Goal: Communication & Community: Answer question/provide support

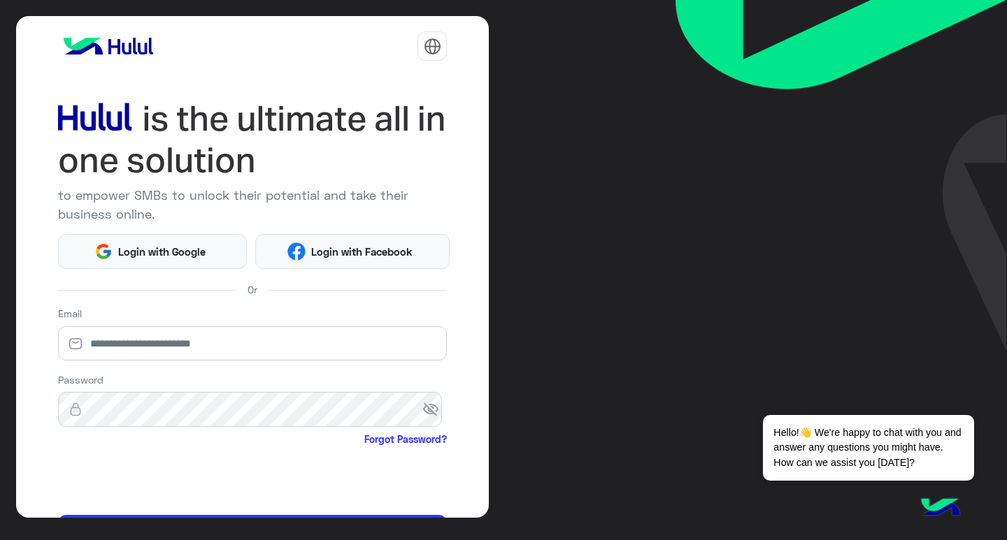
scroll to position [85, 0]
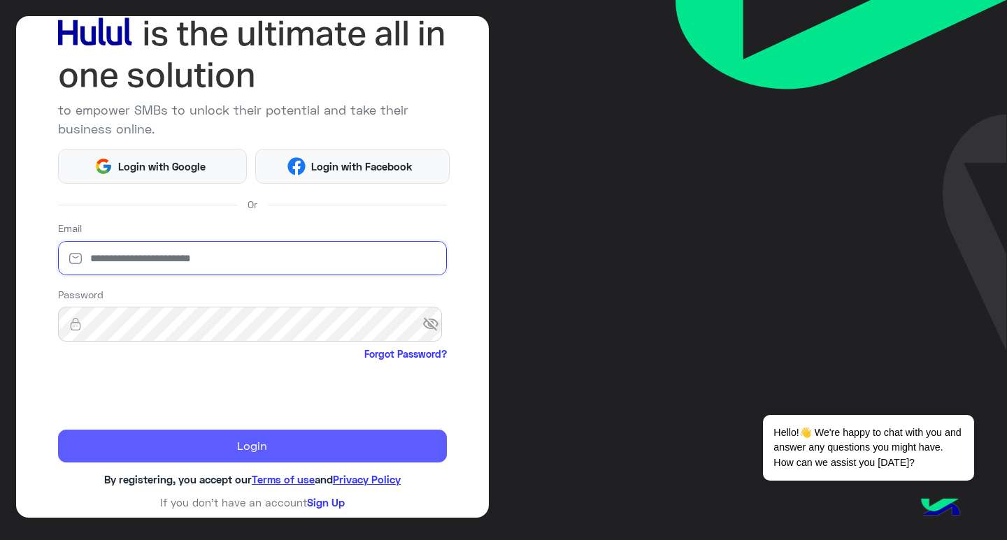
type input "**********"
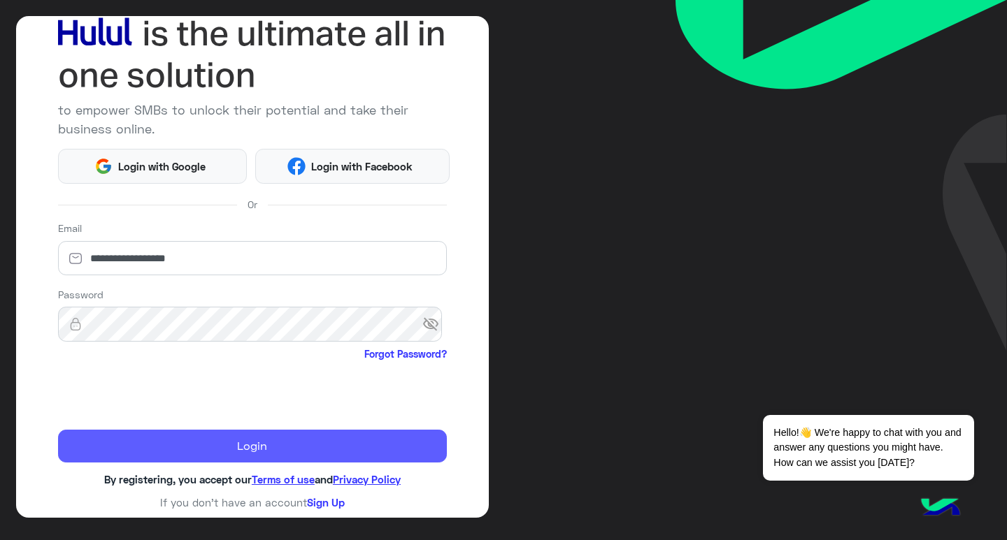
click at [395, 454] on button "Login" at bounding box center [252, 447] width 389 height 34
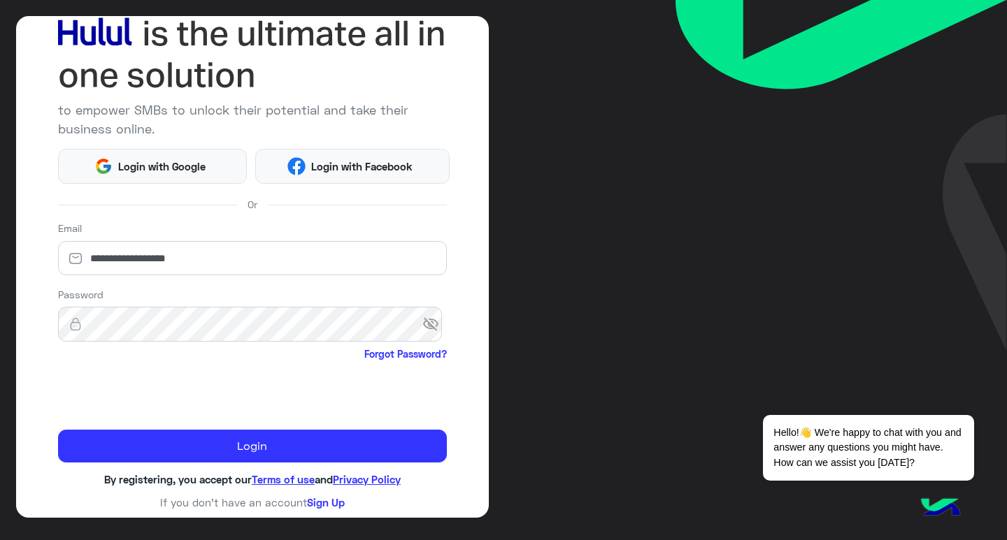
click at [422, 328] on span "visibility_off" at bounding box center [434, 324] width 25 height 25
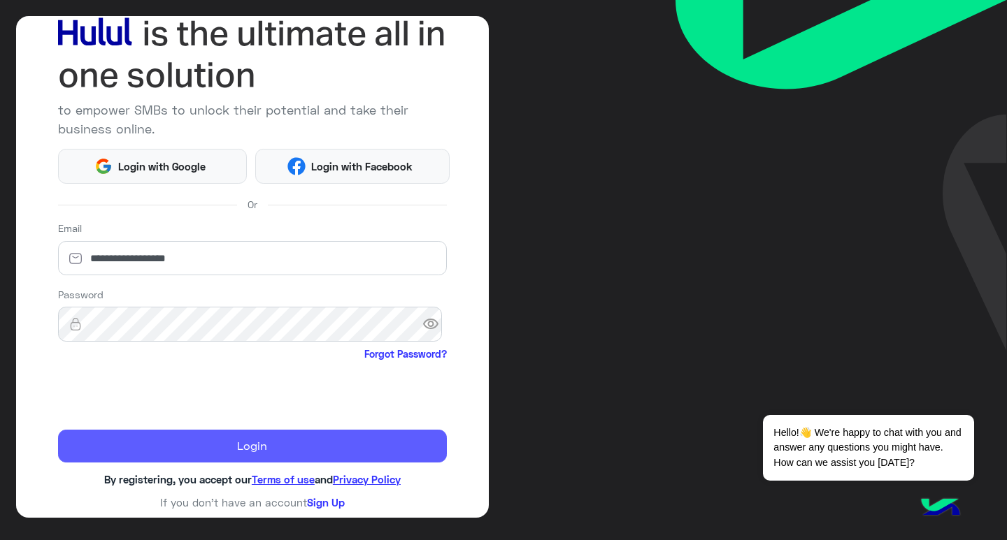
drag, startPoint x: 341, startPoint y: 436, endPoint x: 346, endPoint y: 443, distance: 8.5
click at [343, 437] on button "Login" at bounding box center [252, 447] width 389 height 34
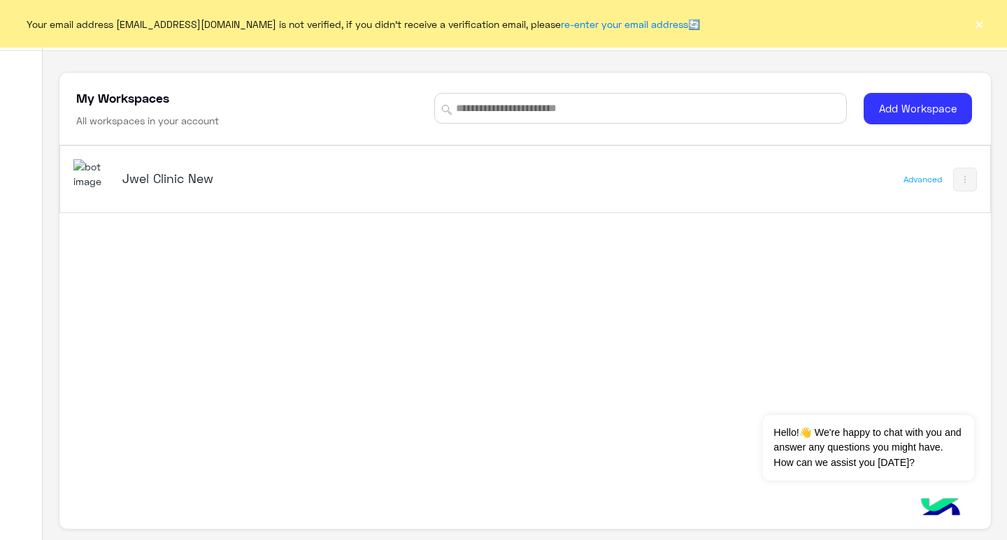
click at [222, 170] on h5 "Jwel Clinic New" at bounding box center [284, 178] width 325 height 17
click at [222, 171] on h5 "Jwel Clinic New" at bounding box center [284, 178] width 325 height 17
click at [154, 181] on h5 "Jwel Clinic New" at bounding box center [284, 178] width 325 height 17
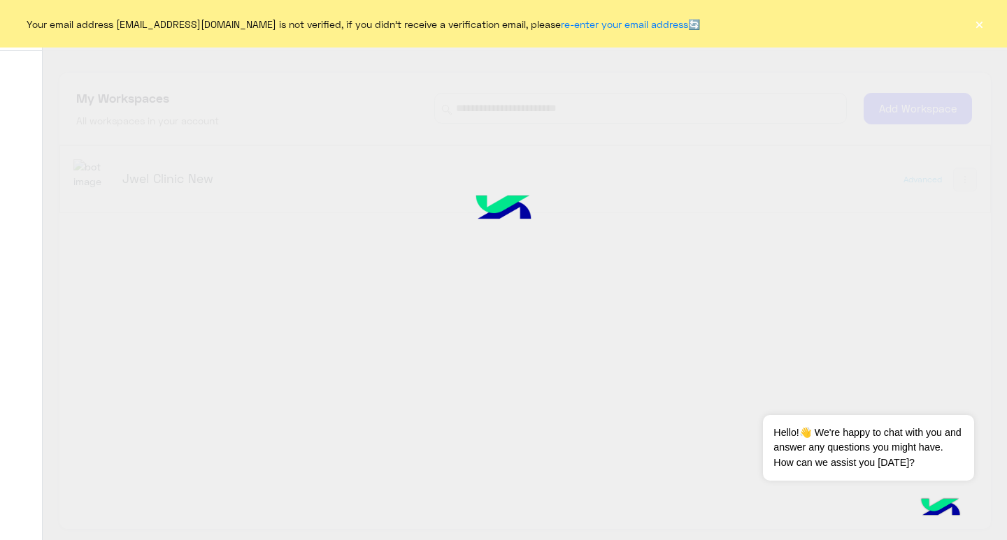
click at [103, 181] on div at bounding box center [503, 270] width 1007 height 540
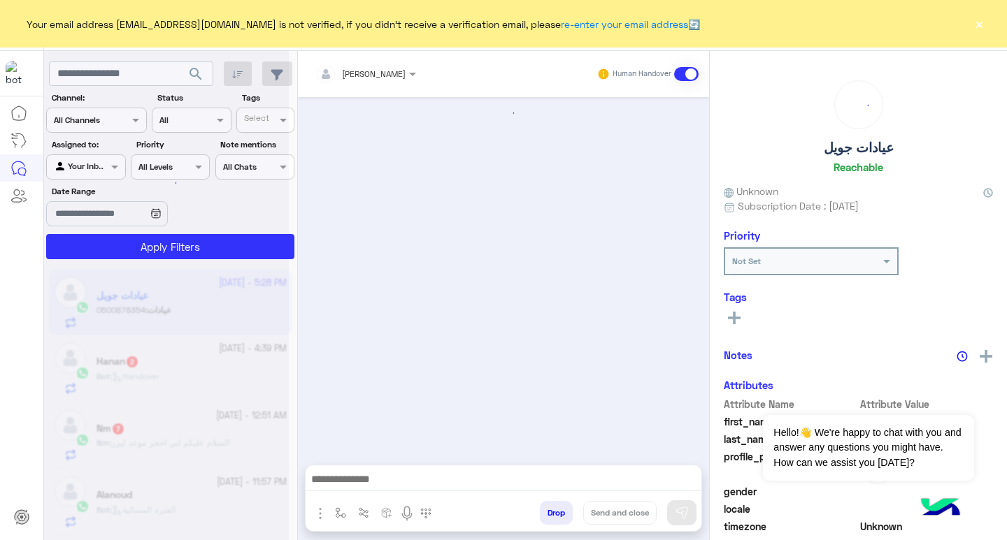
click at [966, 24] on div "Your email address hjana585@gmail.com is not verified, if you didn't receive a …" at bounding box center [503, 24] width 1007 height 48
click at [973, 24] on button "×" at bounding box center [979, 24] width 14 height 14
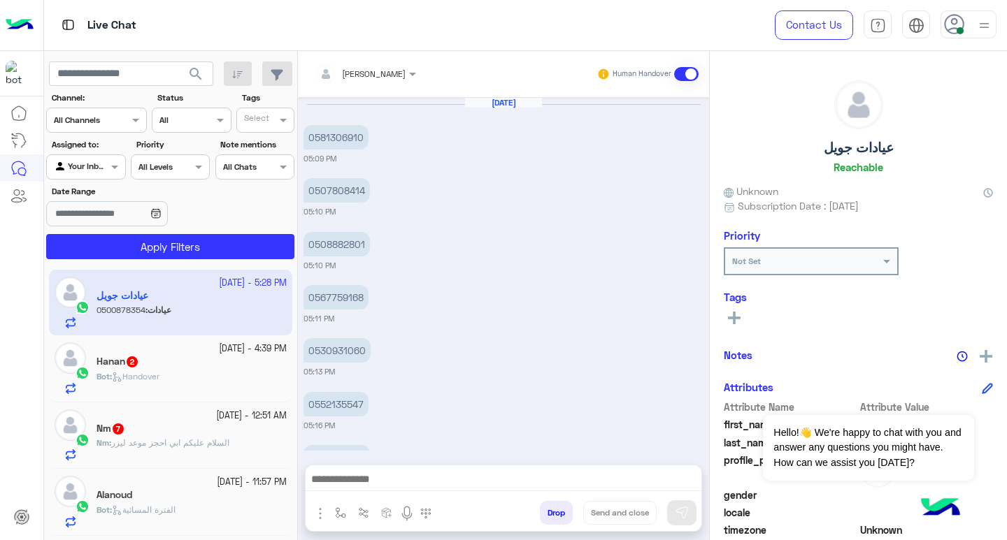
scroll to position [786, 0]
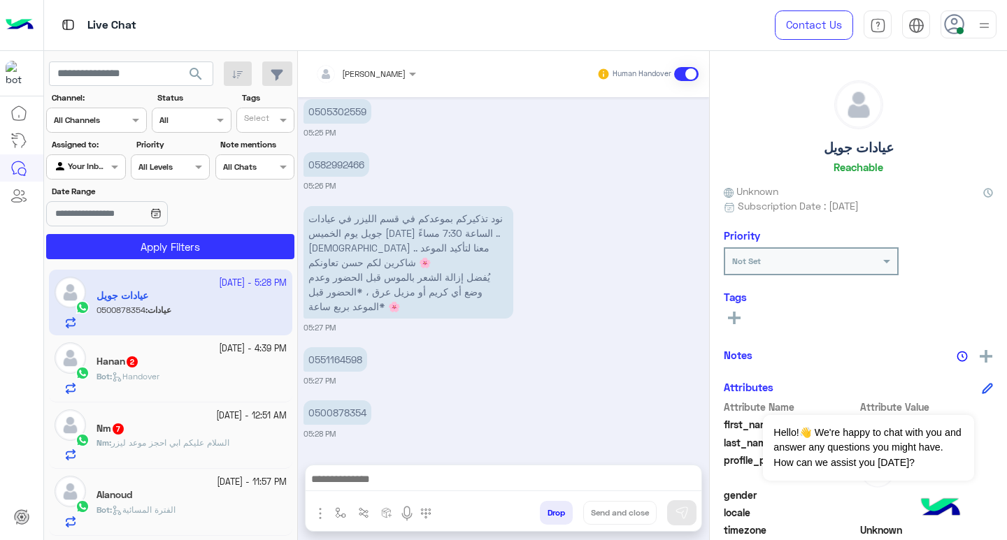
click at [244, 301] on app-inbox-user "8 October - 5:28 PM عيادات جويل عيادات : 0500878354" at bounding box center [170, 303] width 243 height 66
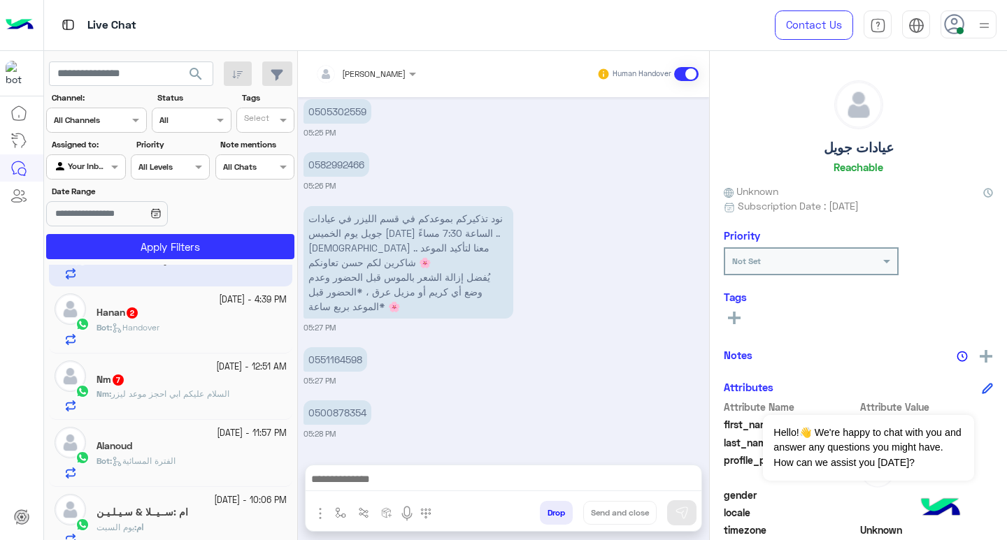
scroll to position [0, 0]
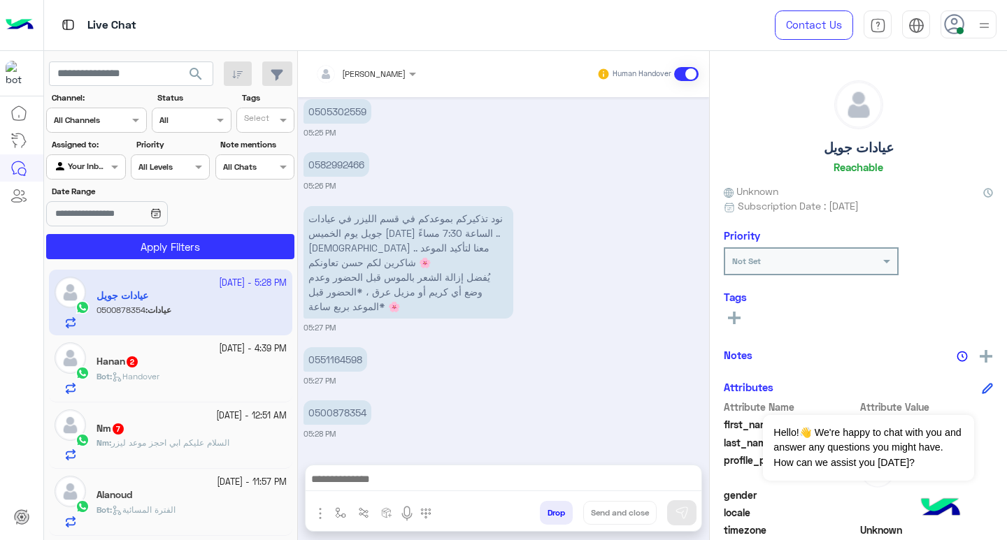
click at [190, 381] on div "Bot : Handover" at bounding box center [191, 382] width 190 height 24
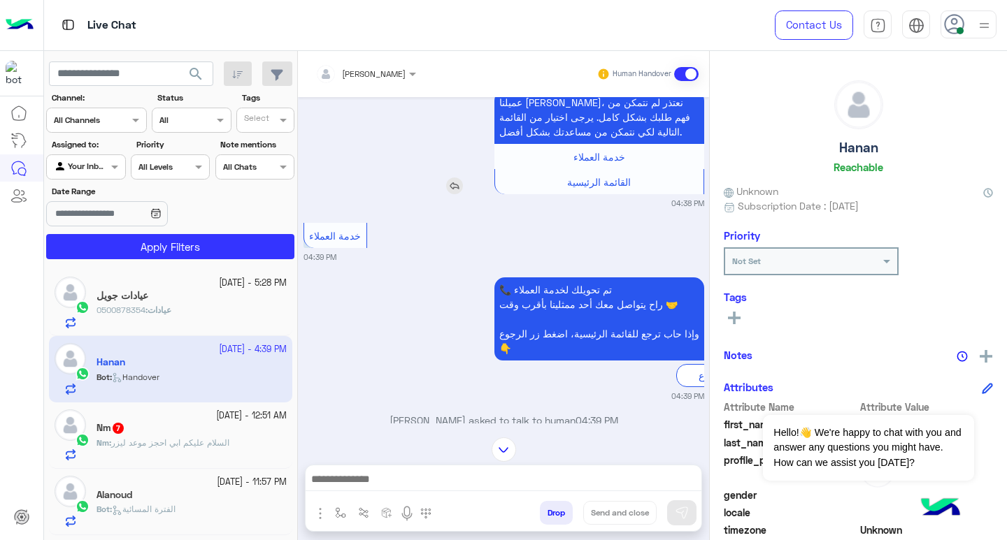
scroll to position [2239, 0]
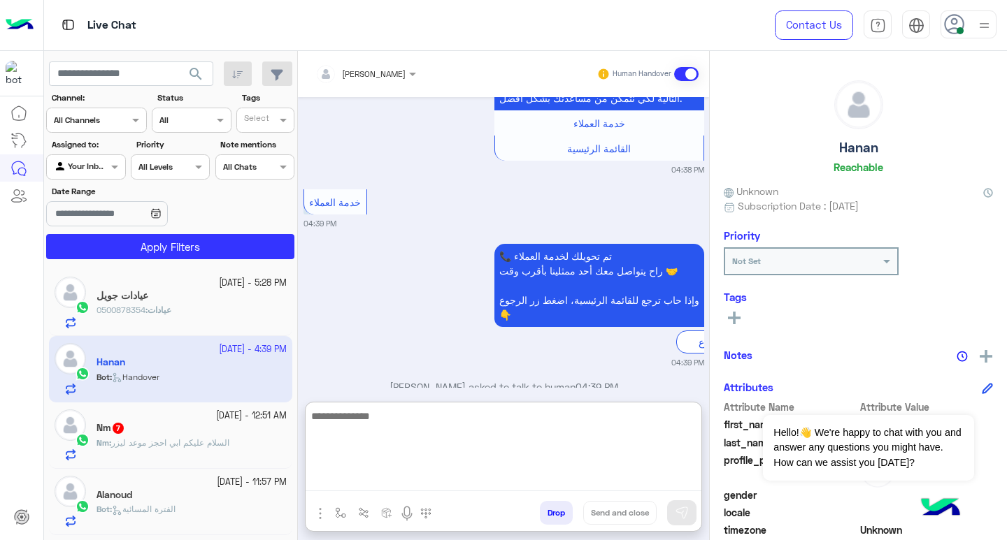
click at [514, 484] on textarea at bounding box center [503, 450] width 396 height 84
type textarea "**********"
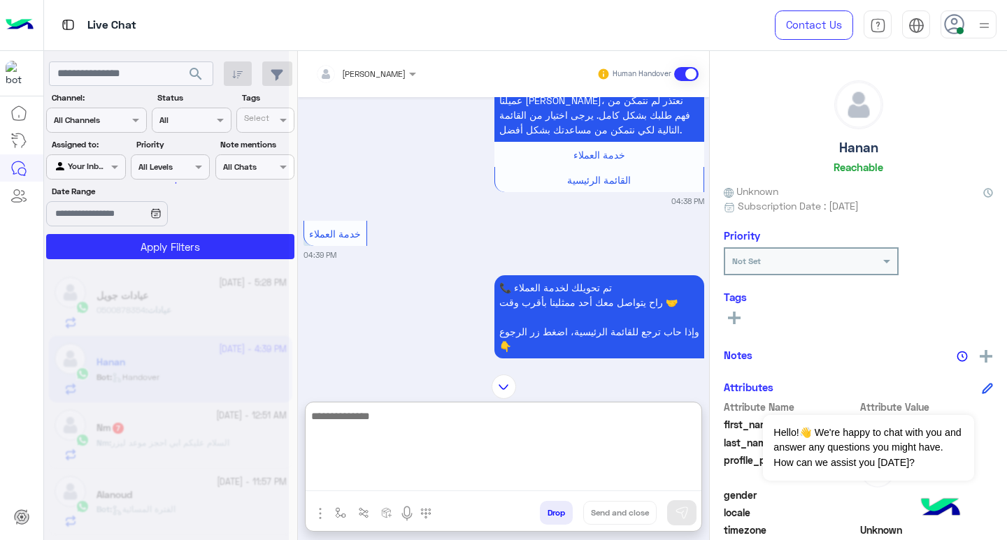
scroll to position [2387, 0]
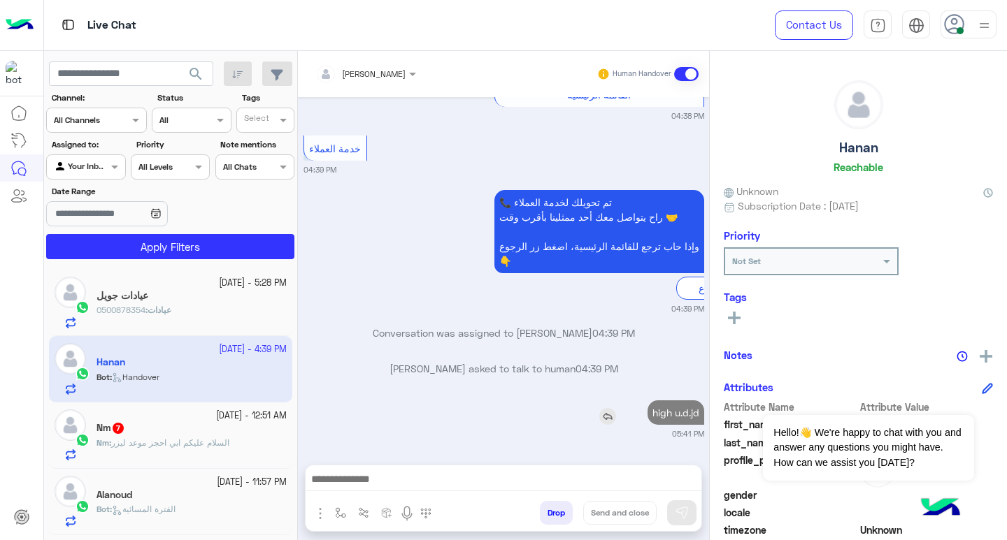
click at [659, 397] on div "high u.d.jd" at bounding box center [636, 412] width 136 height 31
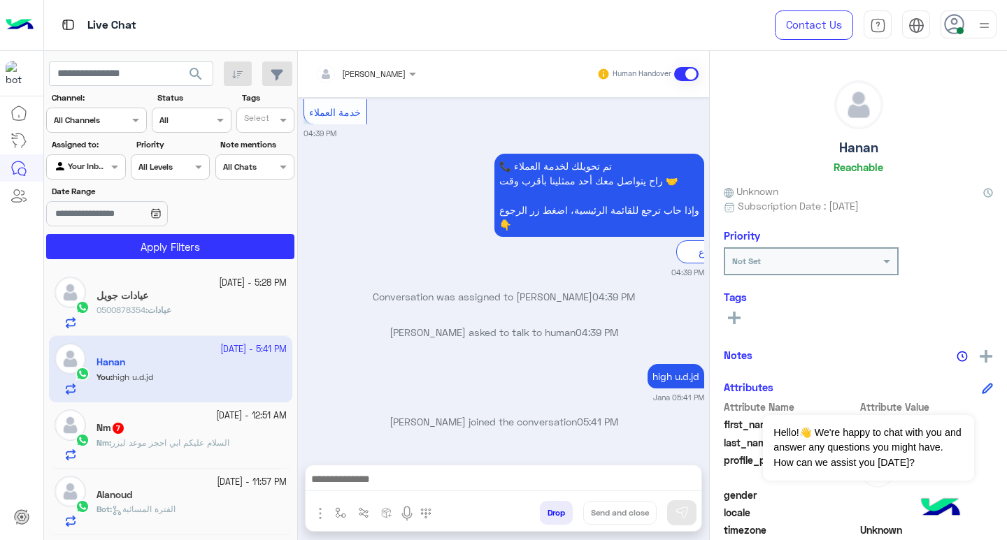
drag, startPoint x: 665, startPoint y: 410, endPoint x: 642, endPoint y: 393, distance: 28.9
click at [642, 393] on small "Jana 05:41 PM" at bounding box center [503, 397] width 401 height 11
click at [660, 379] on p "high u.d.jd" at bounding box center [675, 376] width 57 height 24
click at [654, 383] on p "high u.d.jd" at bounding box center [675, 376] width 57 height 24
click at [321, 512] on img "button" at bounding box center [320, 513] width 17 height 17
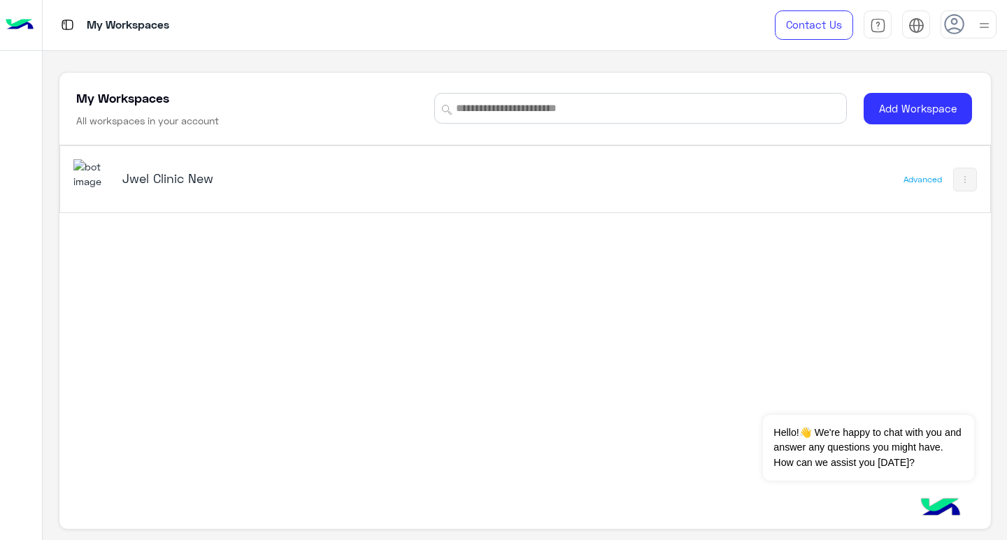
drag, startPoint x: 681, startPoint y: 373, endPoint x: 570, endPoint y: 463, distance: 142.6
click at [570, 463] on div "Jwel Clinic New Advanced" at bounding box center [524, 321] width 931 height 352
click at [132, 168] on div "Jwel Clinic New" at bounding box center [344, 179] width 542 height 41
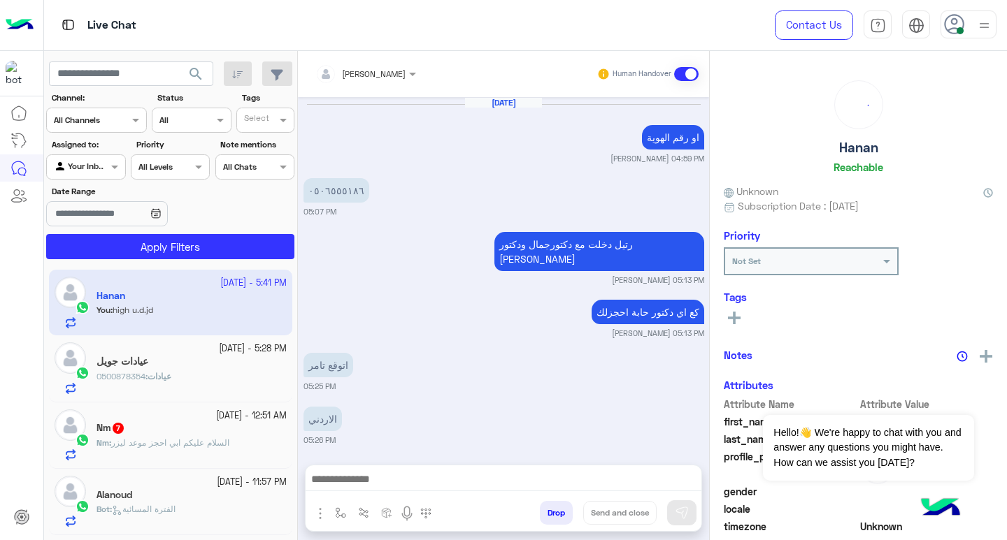
scroll to position [864, 0]
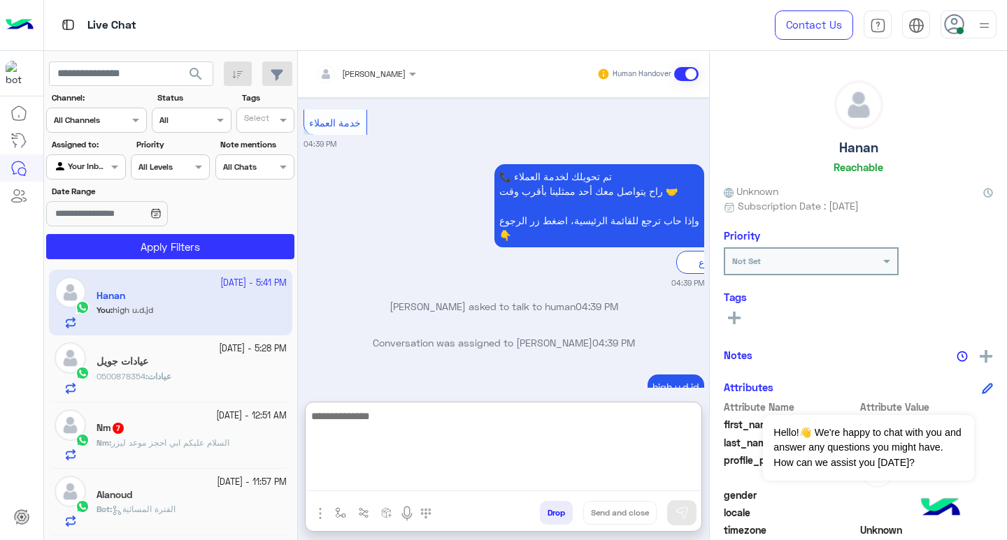
click at [403, 482] on textarea at bounding box center [503, 450] width 396 height 84
type textarea "*"
type textarea "**********"
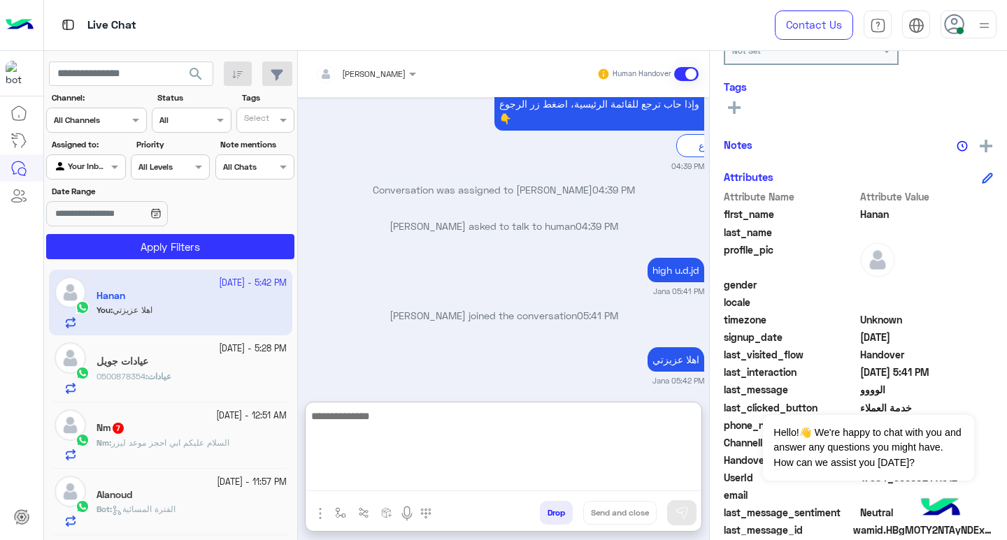
scroll to position [230, 0]
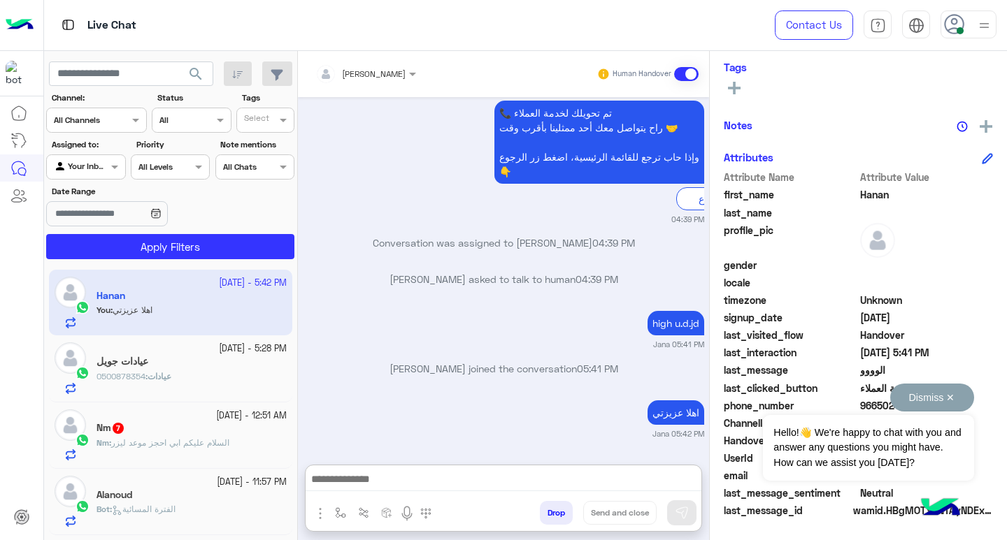
click at [958, 398] on button "Dismiss ✕" at bounding box center [932, 398] width 84 height 28
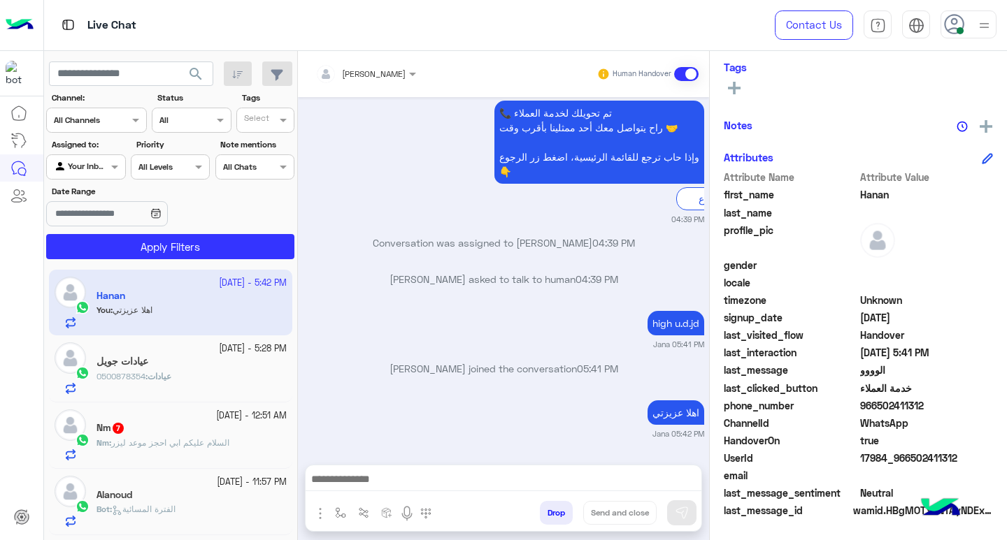
scroll to position [918, 0]
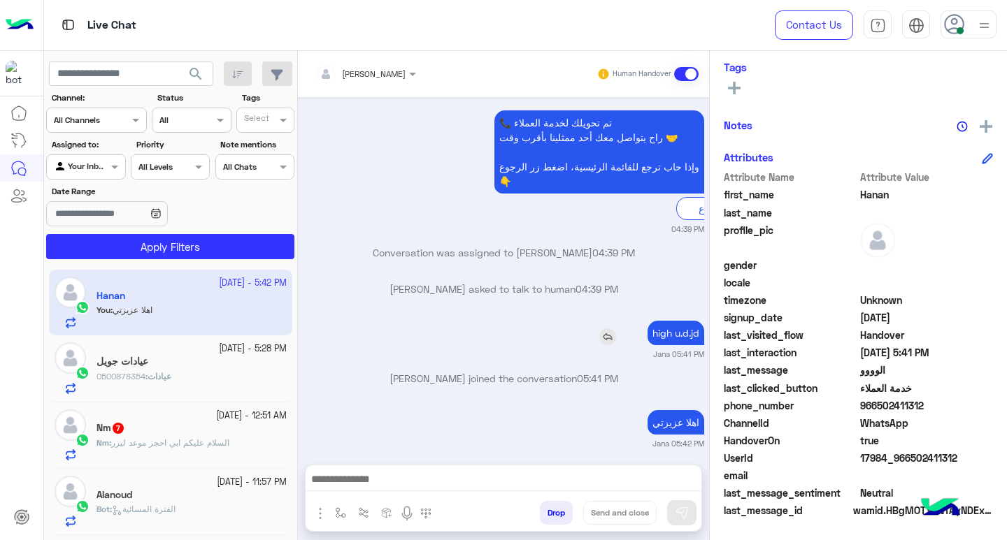
click at [658, 325] on p "high u.d.jd" at bounding box center [675, 333] width 57 height 24
click at [599, 330] on img at bounding box center [607, 337] width 17 height 17
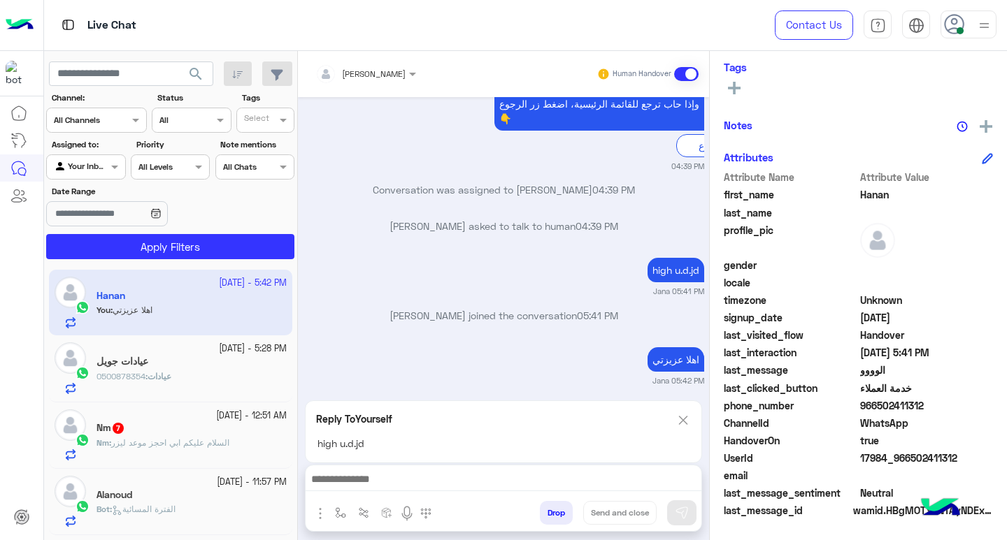
click at [686, 415] on img at bounding box center [682, 420] width 15 height 17
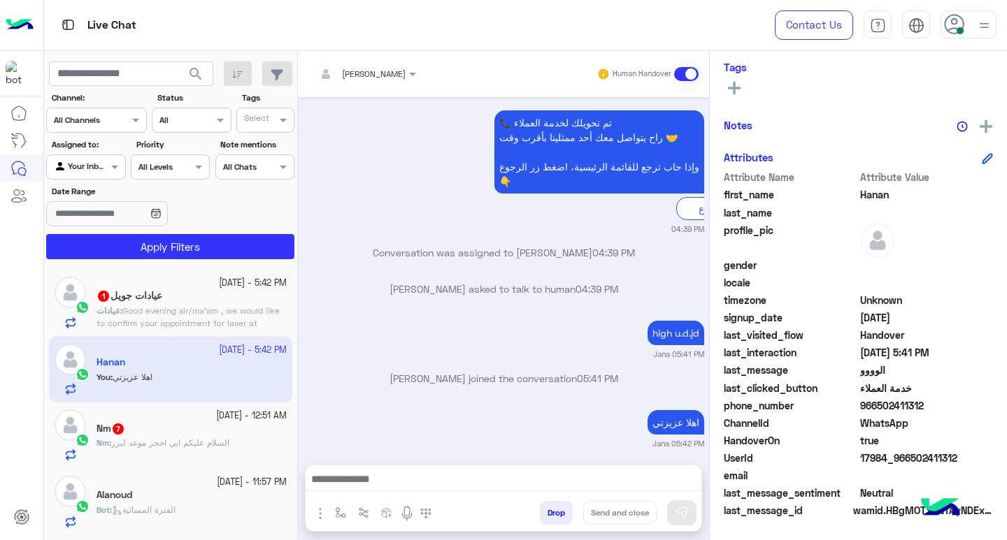
drag, startPoint x: 673, startPoint y: 319, endPoint x: 524, endPoint y: 367, distance: 157.0
click at [520, 371] on p "Jana joined the conversation 05:41 PM" at bounding box center [503, 378] width 401 height 15
drag, startPoint x: 876, startPoint y: 403, endPoint x: 923, endPoint y: 401, distance: 46.9
click at [923, 401] on span "966502411312" at bounding box center [927, 405] width 134 height 15
copy span "502411312"
